Goal: Transaction & Acquisition: Purchase product/service

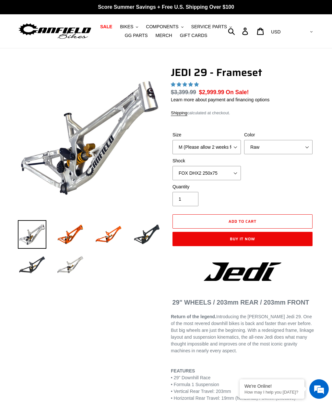
select select "highest-rating"
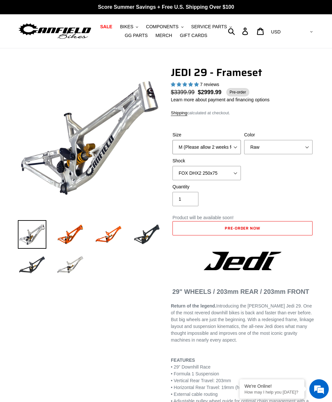
click at [231, 145] on select "M (Please allow 2 weeks for delivery) L (Please allow 2 weeks for delivery) XL" at bounding box center [207, 147] width 69 height 14
select select "L (Please allow 2 weeks for delivery)"
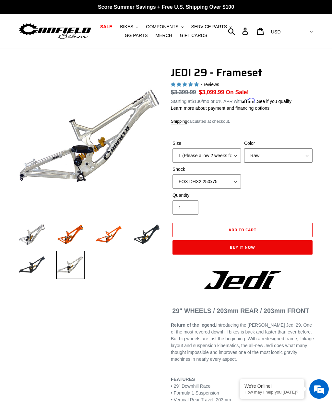
click at [296, 154] on select "Orange Raw Stealth Black" at bounding box center [279, 155] width 69 height 14
select select "Stealth Black"
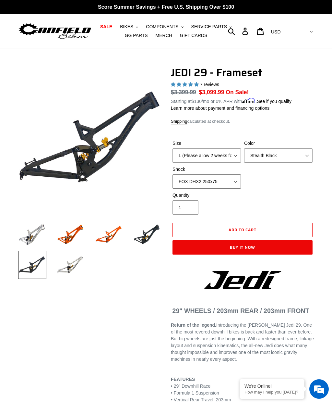
click at [231, 182] on select "No Shock FOX DHX2 250x75 RockShox Vivid Ultimate DH 250x75 EXT e-Storia LOX V3" at bounding box center [207, 181] width 69 height 14
click at [232, 182] on select "No Shock FOX DHX2 250x75 RockShox Vivid Ultimate DH 250x75 EXT e-Storia LOX V3" at bounding box center [207, 181] width 69 height 14
select select "FOX DHX2 250x75"
click at [302, 156] on select "Orange Raw Stealth Black" at bounding box center [279, 155] width 69 height 14
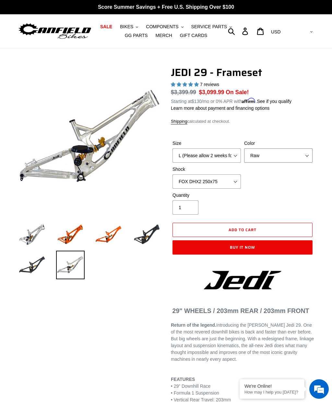
click at [295, 156] on select "Orange Raw Stealth Black" at bounding box center [279, 155] width 69 height 14
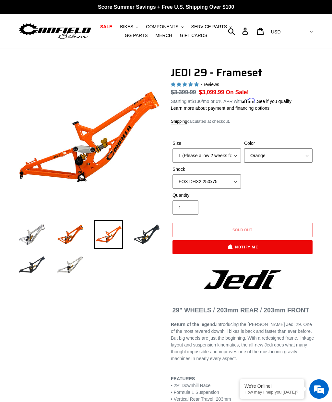
click at [296, 154] on select "Orange Raw Stealth Black" at bounding box center [279, 155] width 69 height 14
select select "Raw"
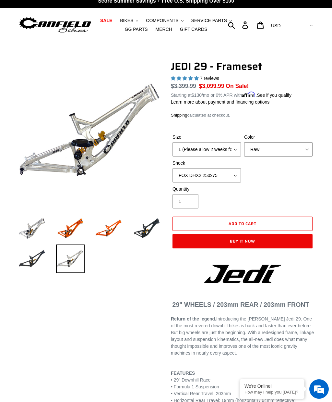
scroll to position [6, 0]
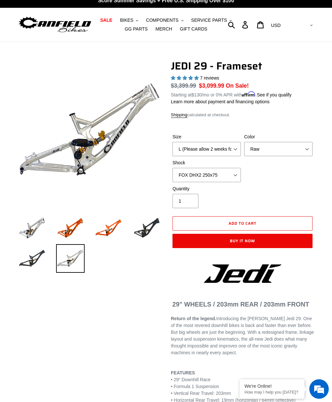
click at [286, 179] on div "Size M (Please allow 2 weeks for delivery) L (Please allow 2 weeks for delivery…" at bounding box center [243, 159] width 144 height 52
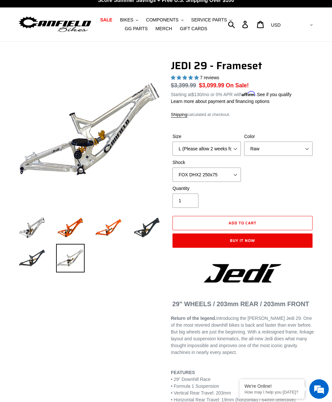
scroll to position [6, 0]
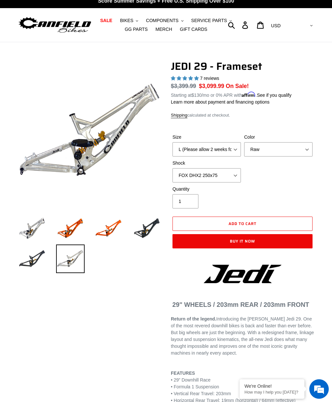
click at [38, 234] on img at bounding box center [32, 228] width 29 height 29
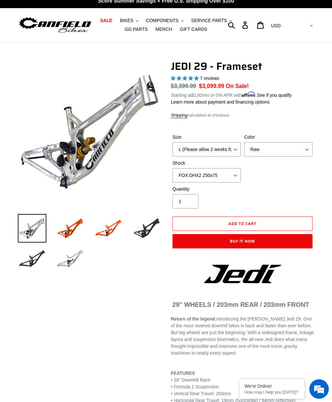
click at [75, 239] on img at bounding box center [70, 228] width 29 height 29
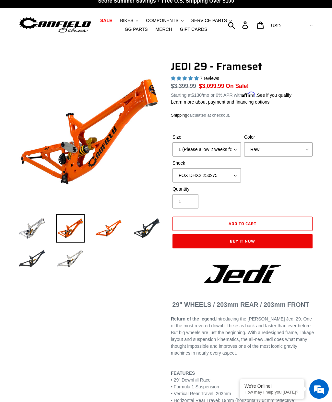
click at [114, 236] on img at bounding box center [108, 228] width 29 height 29
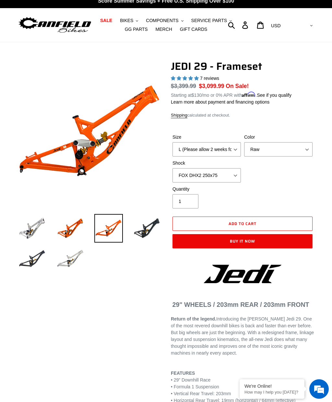
click at [139, 234] on img at bounding box center [147, 228] width 29 height 29
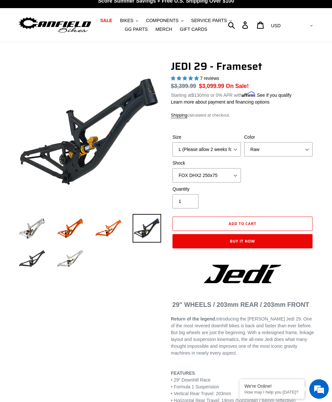
click at [81, 265] on img at bounding box center [70, 259] width 29 height 29
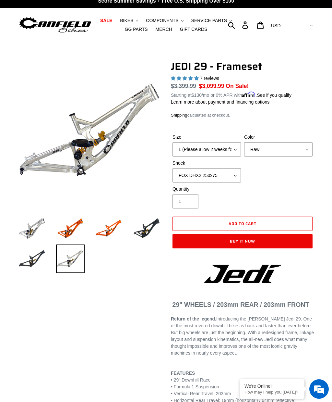
click at [40, 266] on img at bounding box center [32, 259] width 29 height 29
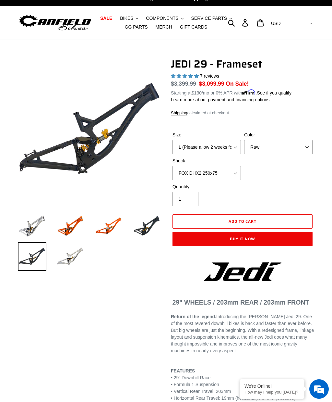
scroll to position [0, 0]
